Goal: Check status: Check status

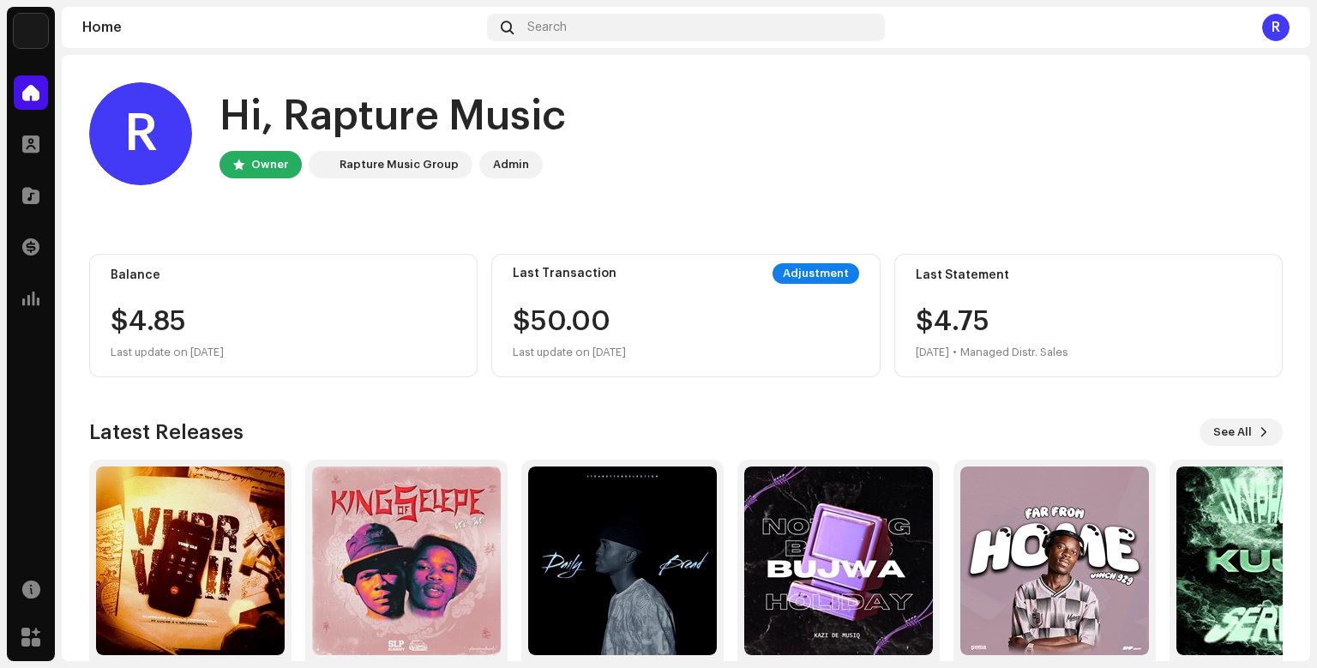
scroll to position [72, 0]
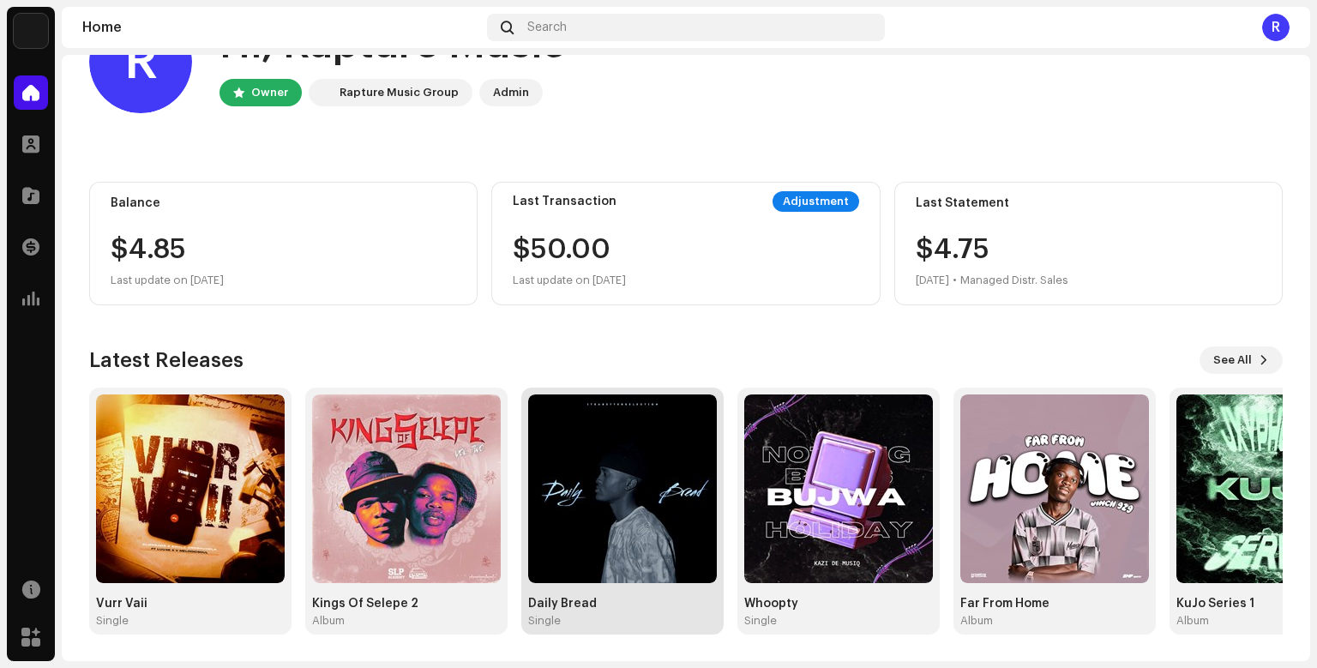
click at [576, 548] on img at bounding box center [622, 489] width 189 height 189
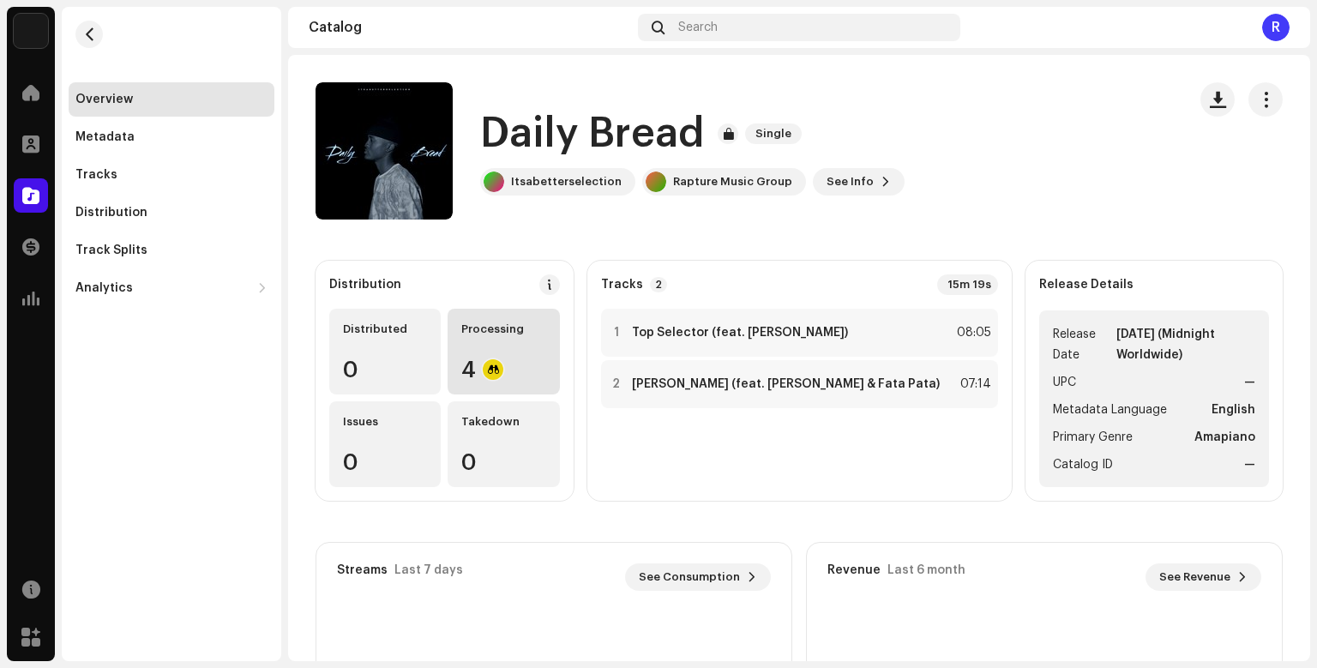
click at [531, 364] on div "4" at bounding box center [503, 370] width 84 height 22
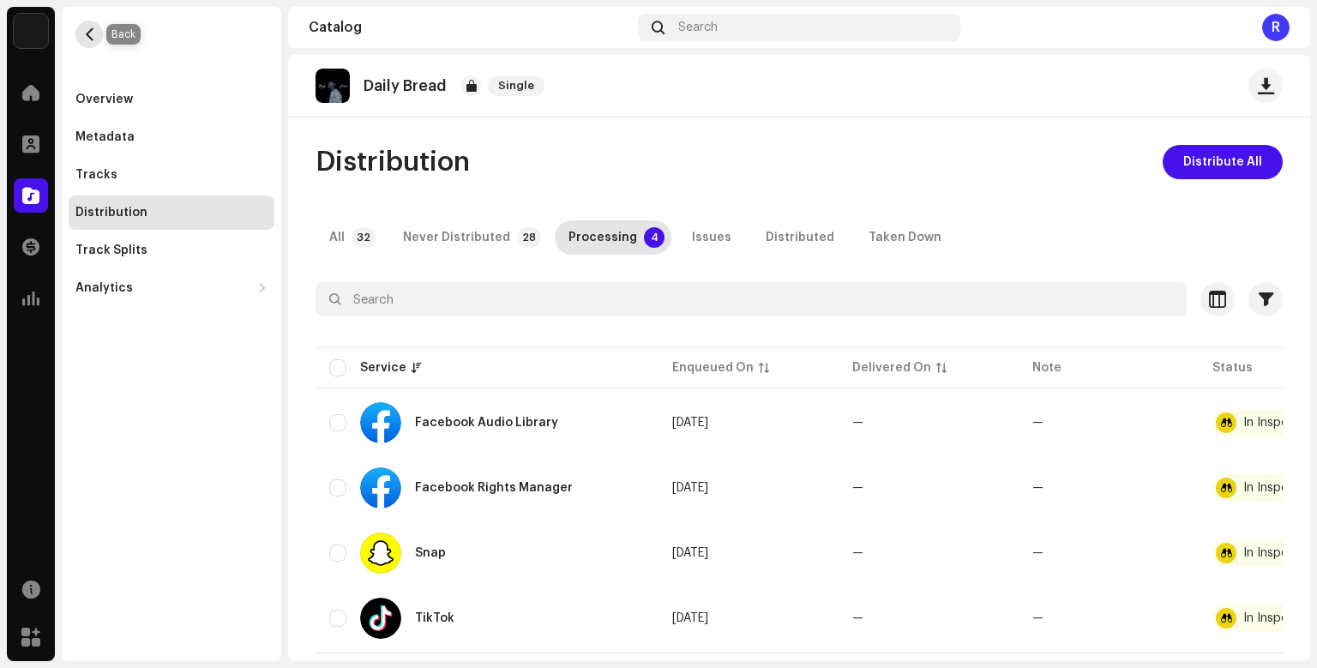
click at [88, 29] on span "button" at bounding box center [89, 34] width 13 height 14
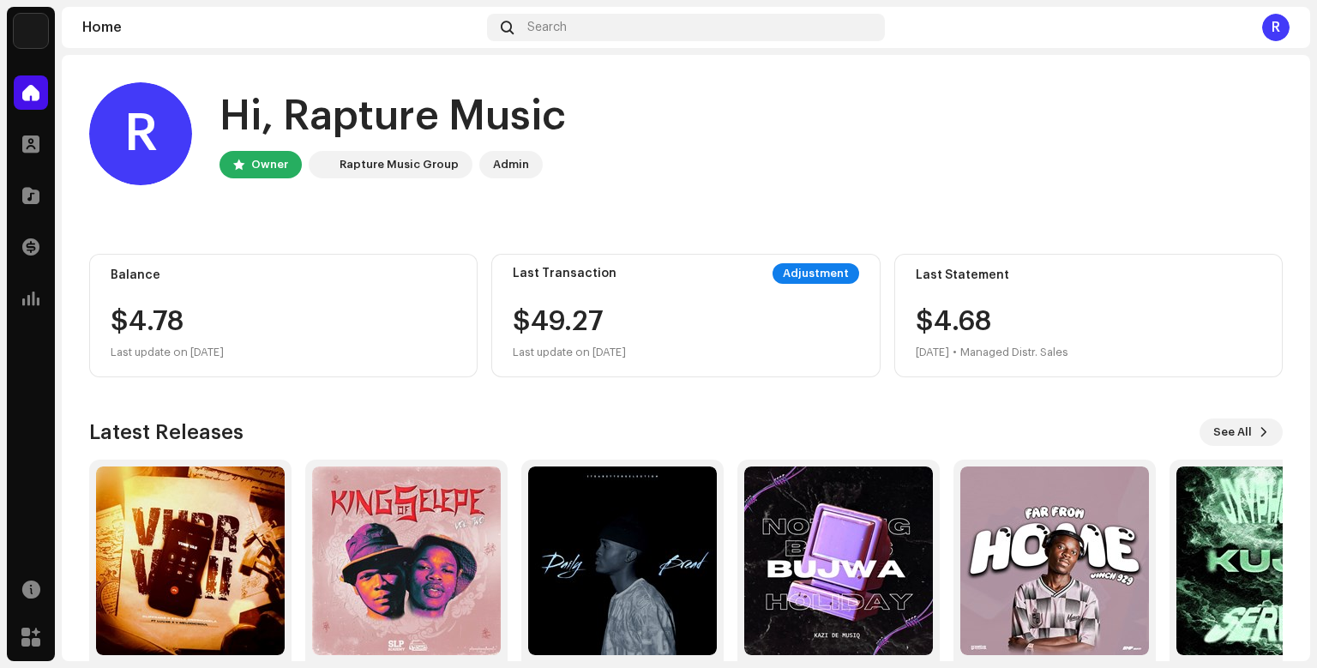
scroll to position [72, 0]
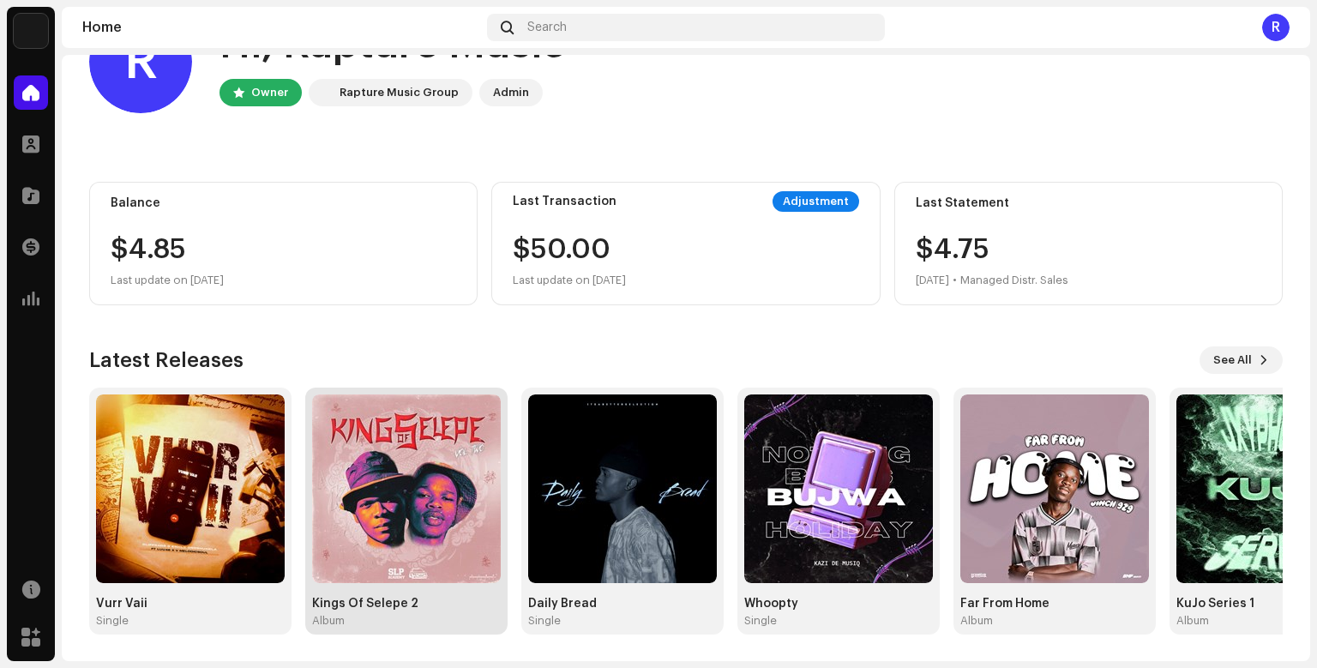
click at [362, 523] on img at bounding box center [406, 489] width 189 height 189
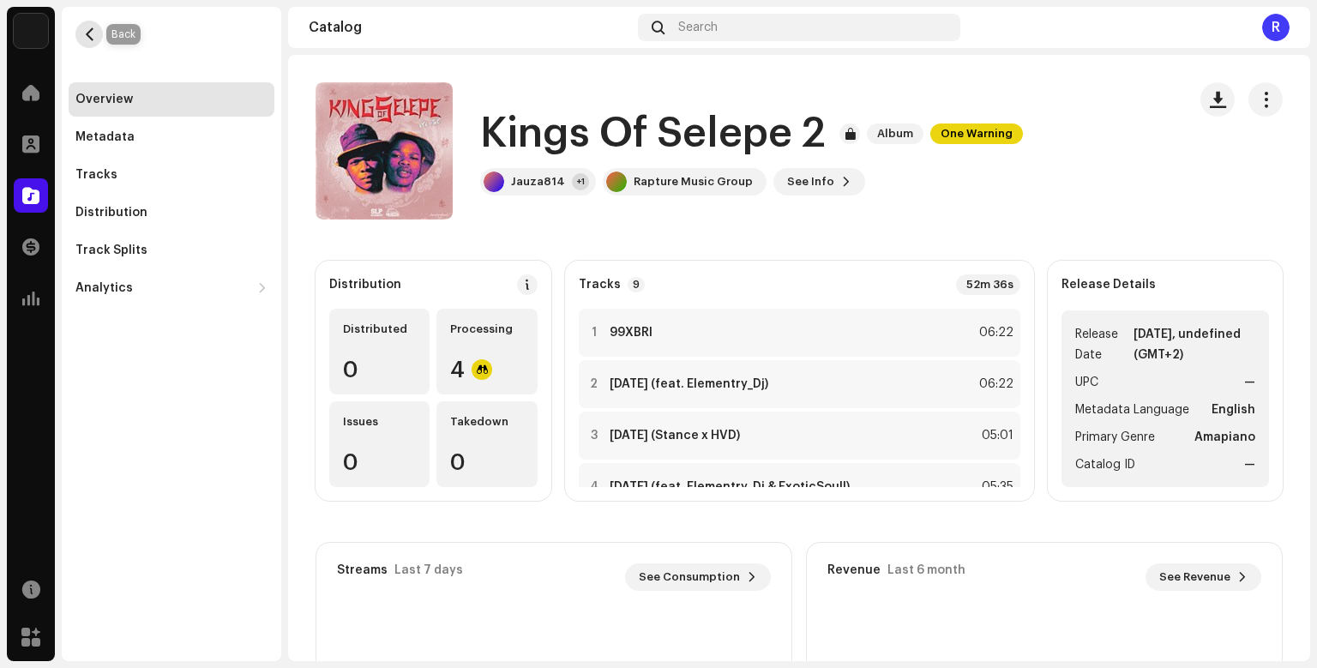
click at [98, 33] on button "button" at bounding box center [88, 34] width 27 height 27
